Goal: Download file/media

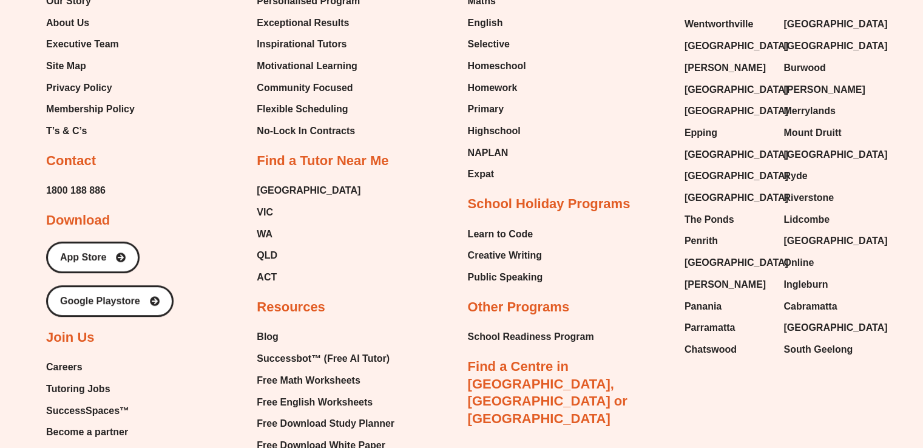
scroll to position [5073, 0]
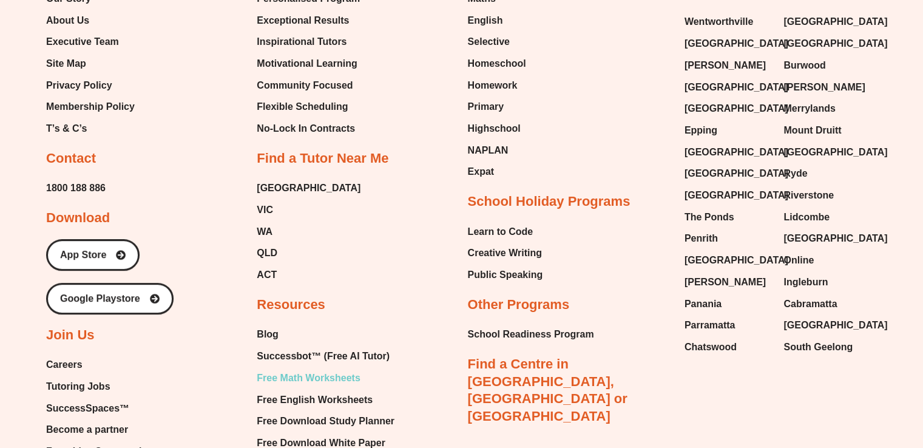
click at [303, 369] on span "Free Math Worksheets" at bounding box center [308, 378] width 103 height 18
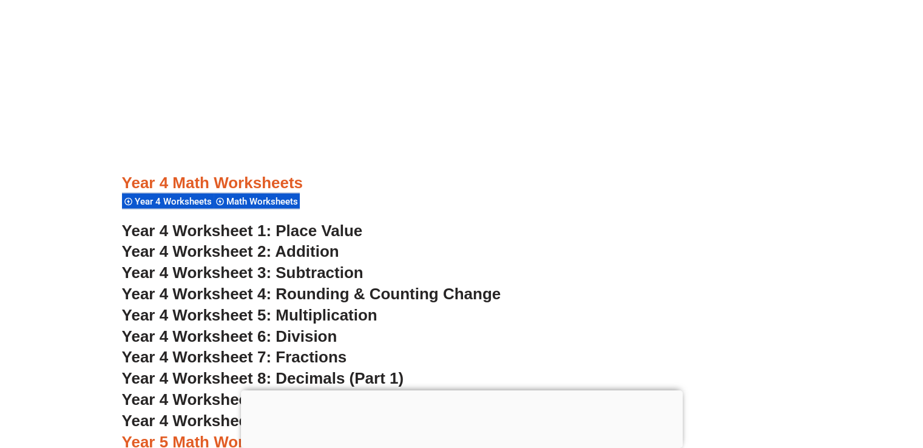
scroll to position [2277, 0]
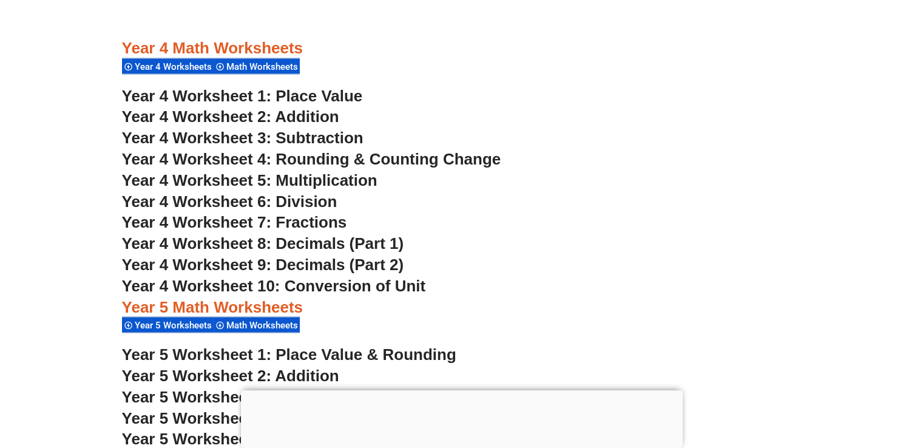
click at [301, 200] on span "Year 4 Worksheet 6: Division" at bounding box center [229, 201] width 215 height 18
